Goal: Find specific page/section: Find specific page/section

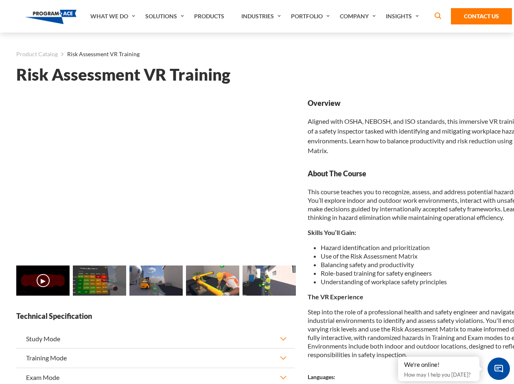
click at [166, 16] on link "Solutions" at bounding box center [165, 16] width 49 height 33
click at [0, 0] on div "AI & Computer Vision Solutions Computer Vision Quality Control AI tools for fas…" at bounding box center [0, 0] width 0 height 0
click at [0, 0] on div "AI & Computer Vision Solutions Virtual Training Solutions Virtual Tour Solution…" at bounding box center [0, 0] width 0 height 0
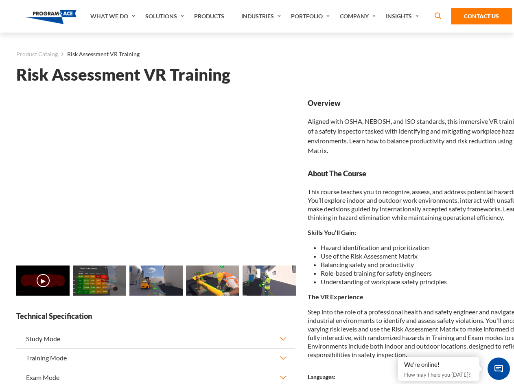
click at [0, 0] on div "AI & Computer Vision Solutions Virtual Training Solutions Virtual Tour Solution…" at bounding box center [0, 0] width 0 height 0
click at [0, 0] on div "AI & Computer Vision Solutions Computer Vision Quality Control AI tools for fas…" at bounding box center [0, 0] width 0 height 0
